Goal: Transaction & Acquisition: Purchase product/service

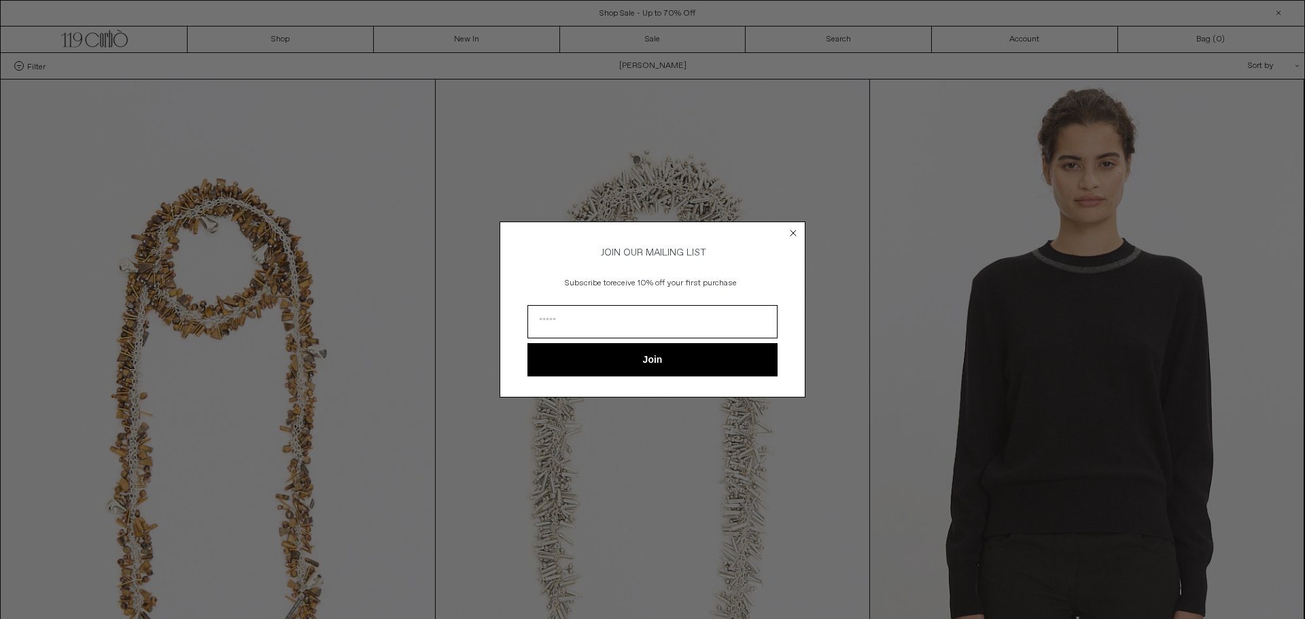
click at [33, 69] on div "Close dialog JOIN OUR MAILING LIST Subscribe to receive 10% off your first purc…" at bounding box center [652, 309] width 1305 height 619
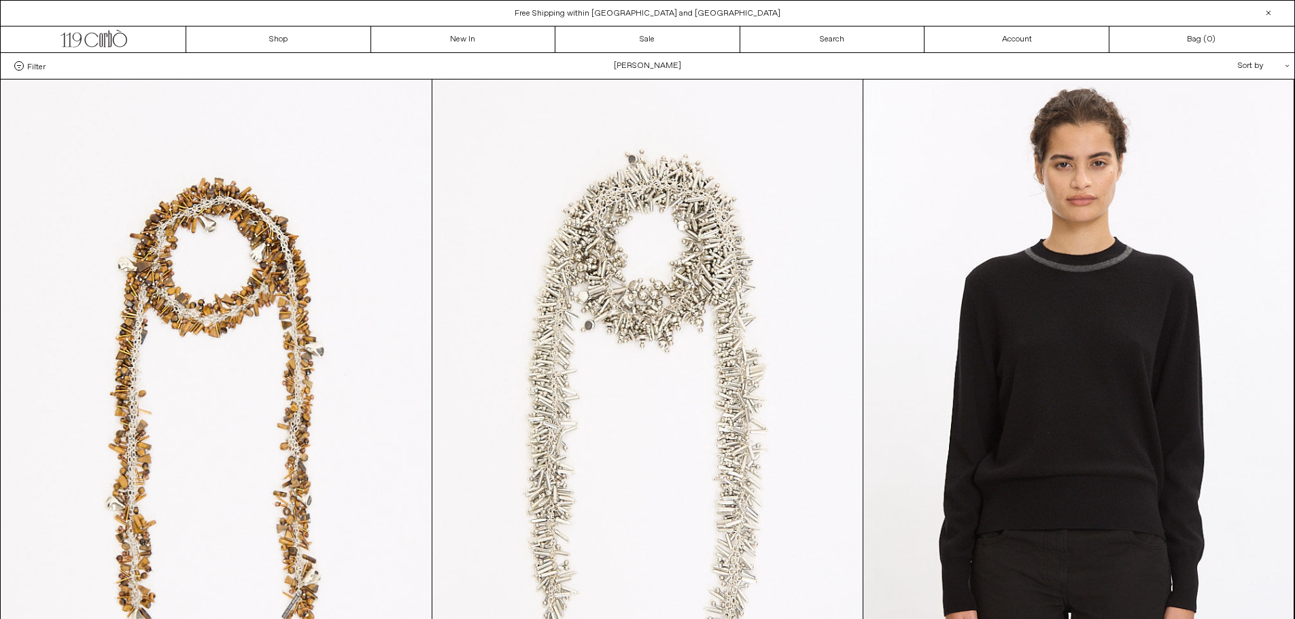
click at [33, 69] on span "Filter" at bounding box center [36, 66] width 18 height 10
click at [0, 0] on select "**********" at bounding box center [0, 0] width 0 height 0
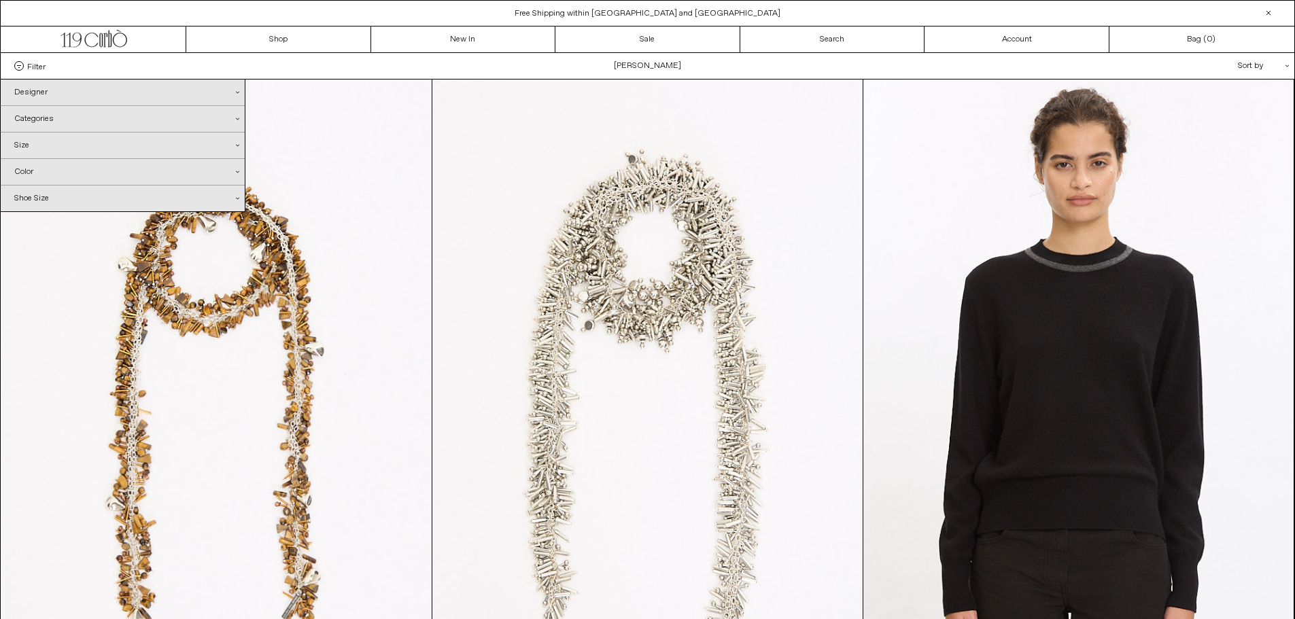
click at [46, 122] on div "Categories .cls-1{fill:#231f20}" at bounding box center [123, 119] width 244 height 26
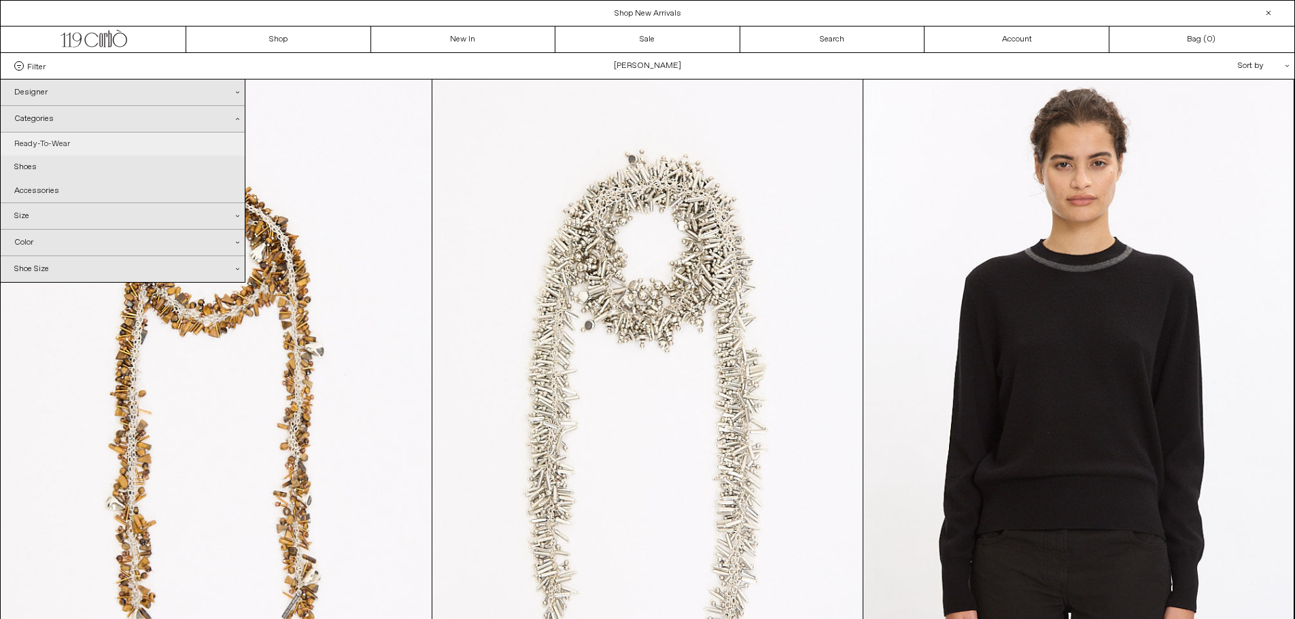
click at [43, 141] on link "Ready-To-Wear" at bounding box center [123, 144] width 244 height 23
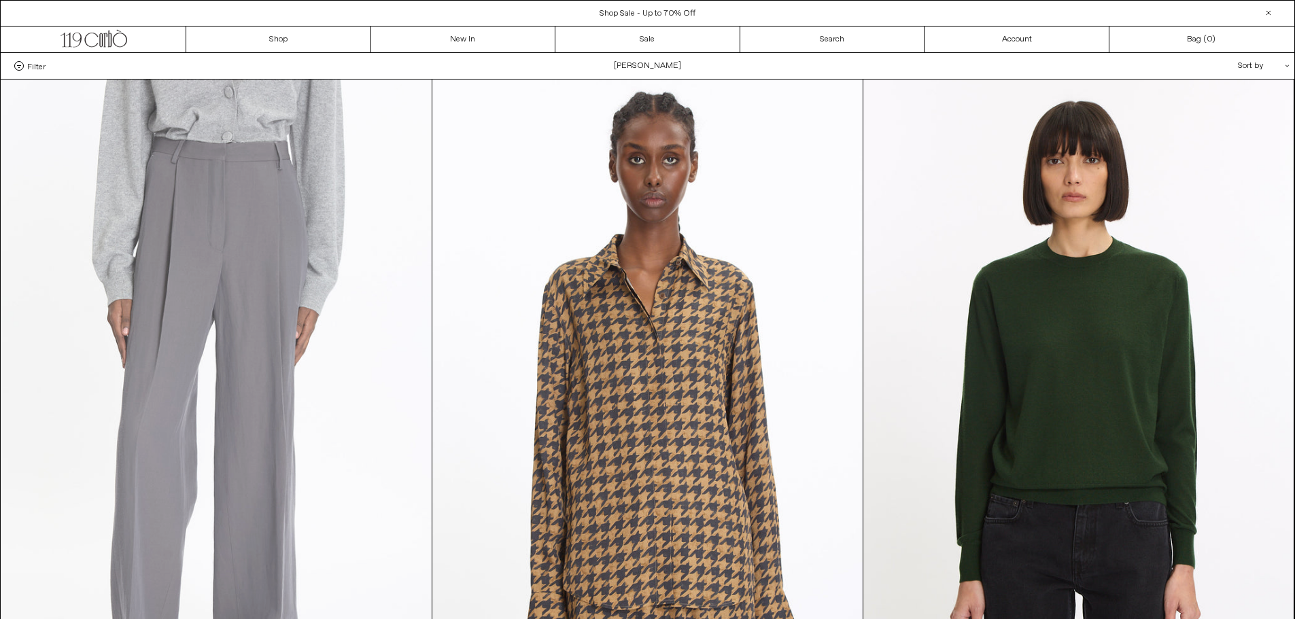
click at [226, 236] on at bounding box center [216, 403] width 430 height 646
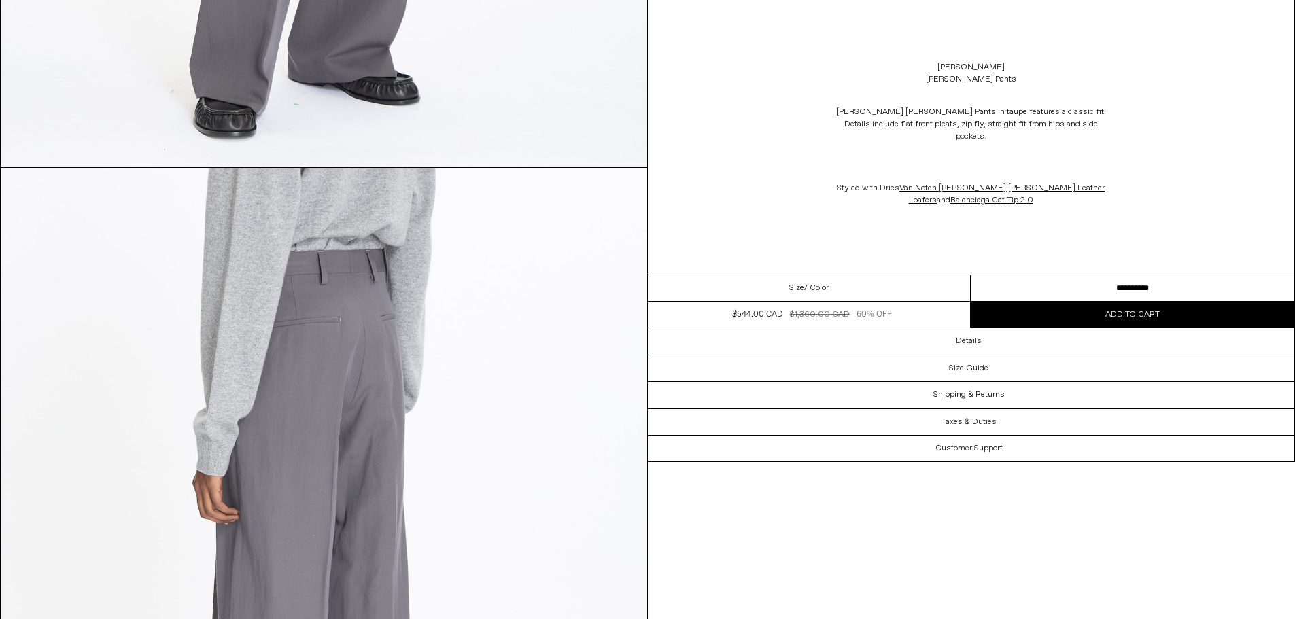
scroll to position [2380, 0]
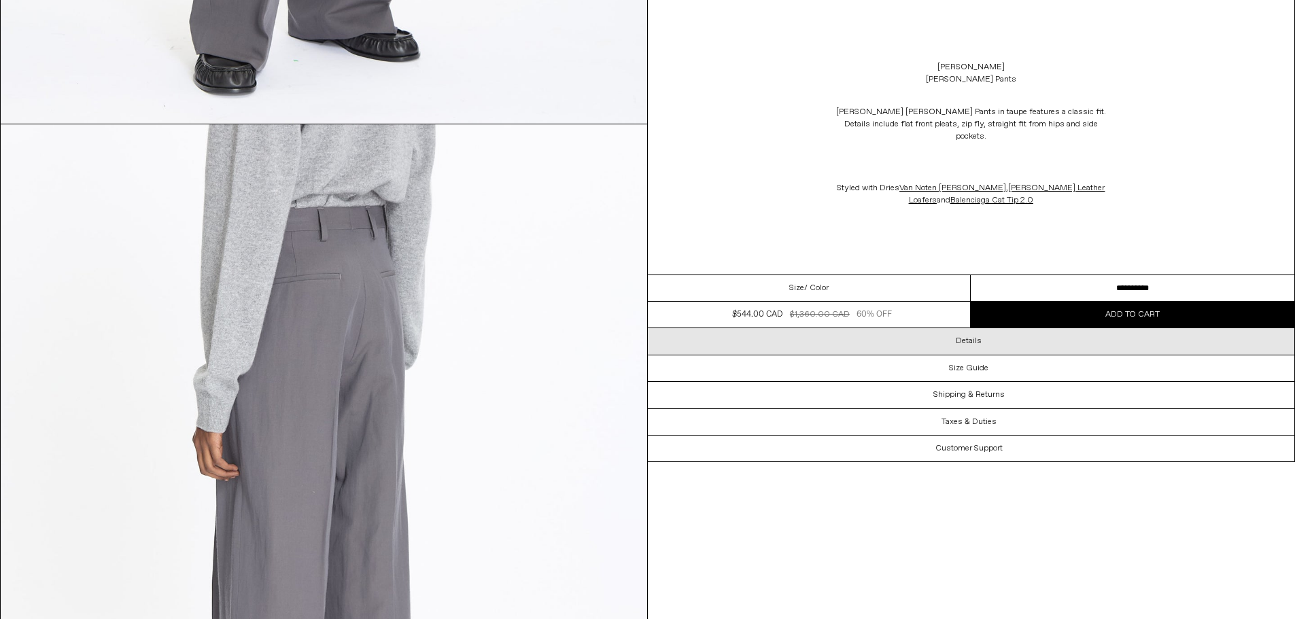
click at [980, 337] on h3 "Details" at bounding box center [969, 342] width 26 height 10
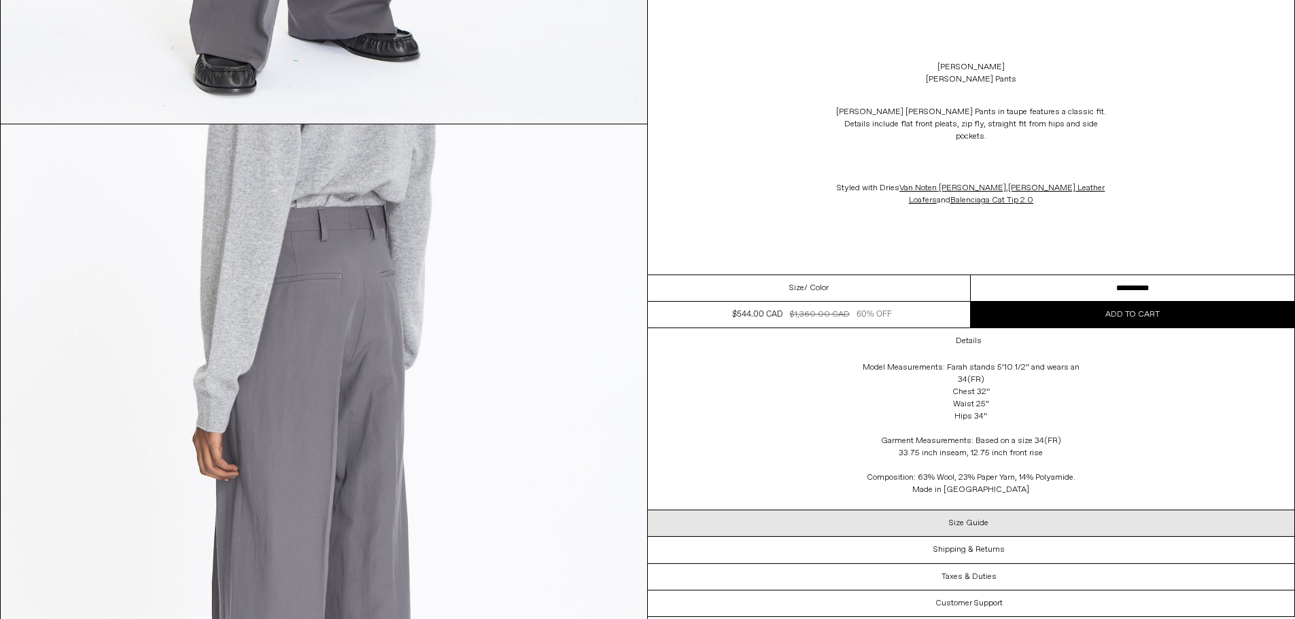
click at [968, 519] on h3 "Size Guide" at bounding box center [968, 524] width 39 height 10
